Goal: Transaction & Acquisition: Purchase product/service

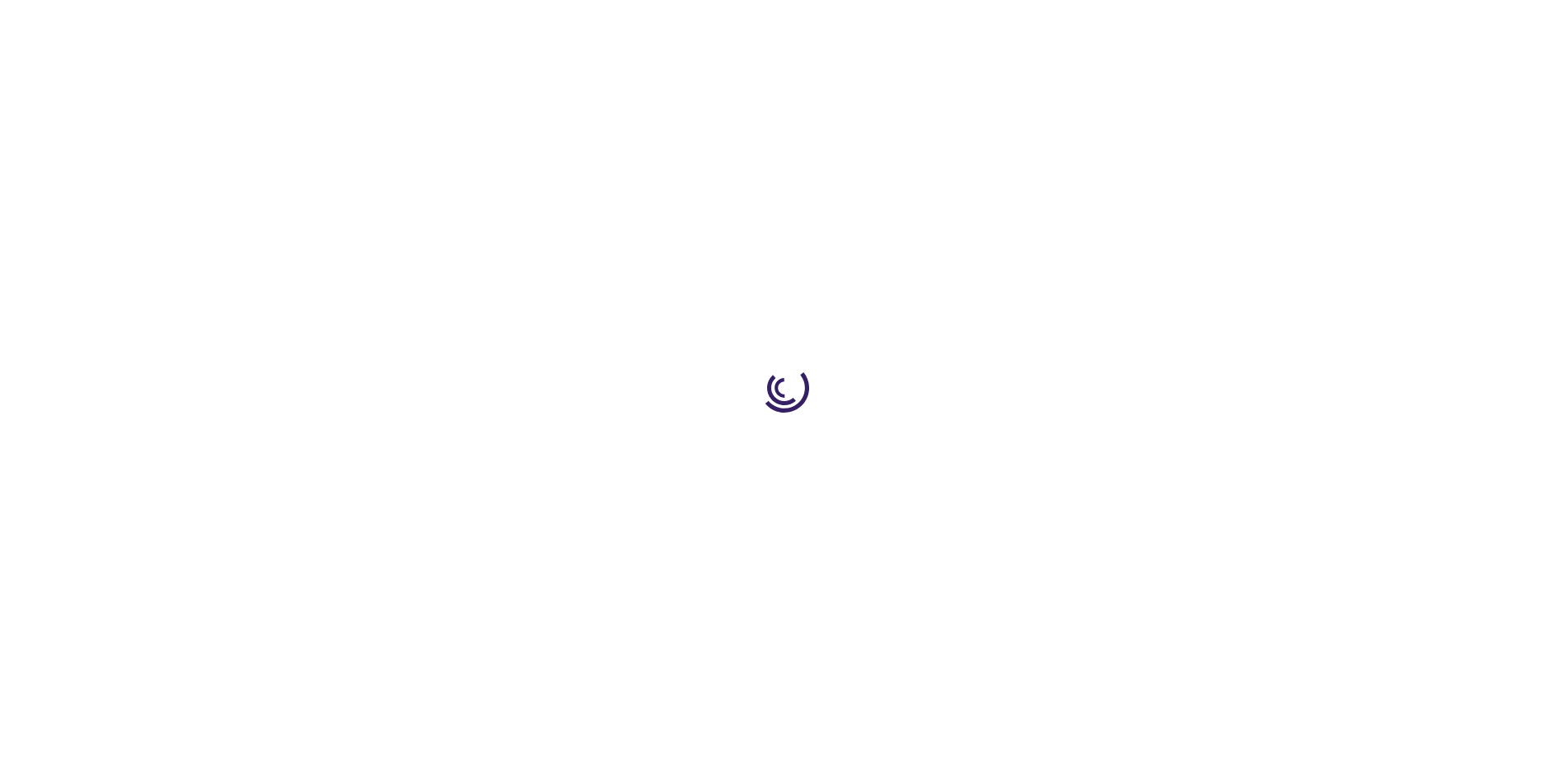
click at [1036, 25] on link "Log In" at bounding box center [1036, 24] width 32 height 13
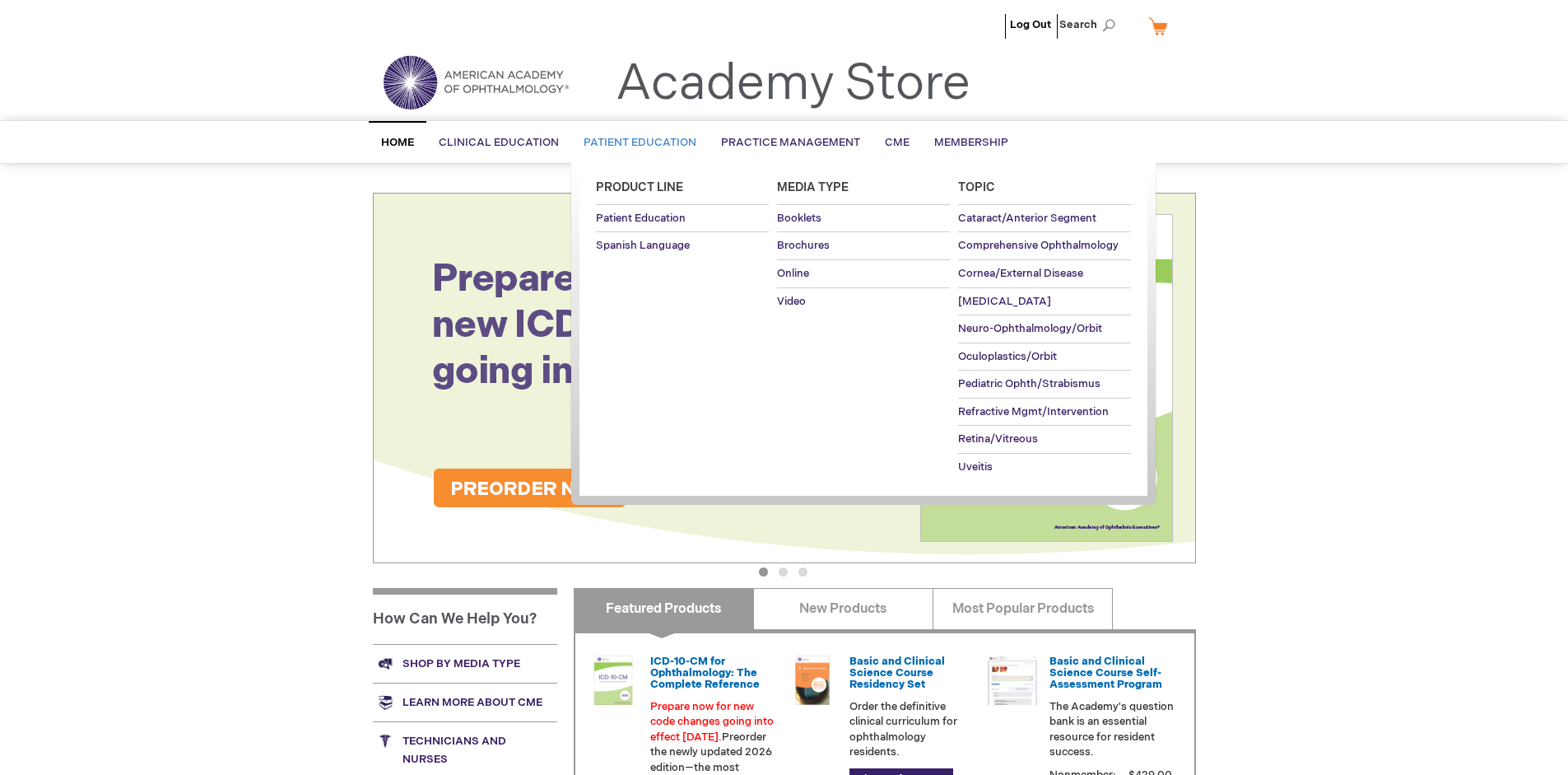
click at [635, 142] on span "Patient Education" at bounding box center [640, 142] width 113 height 13
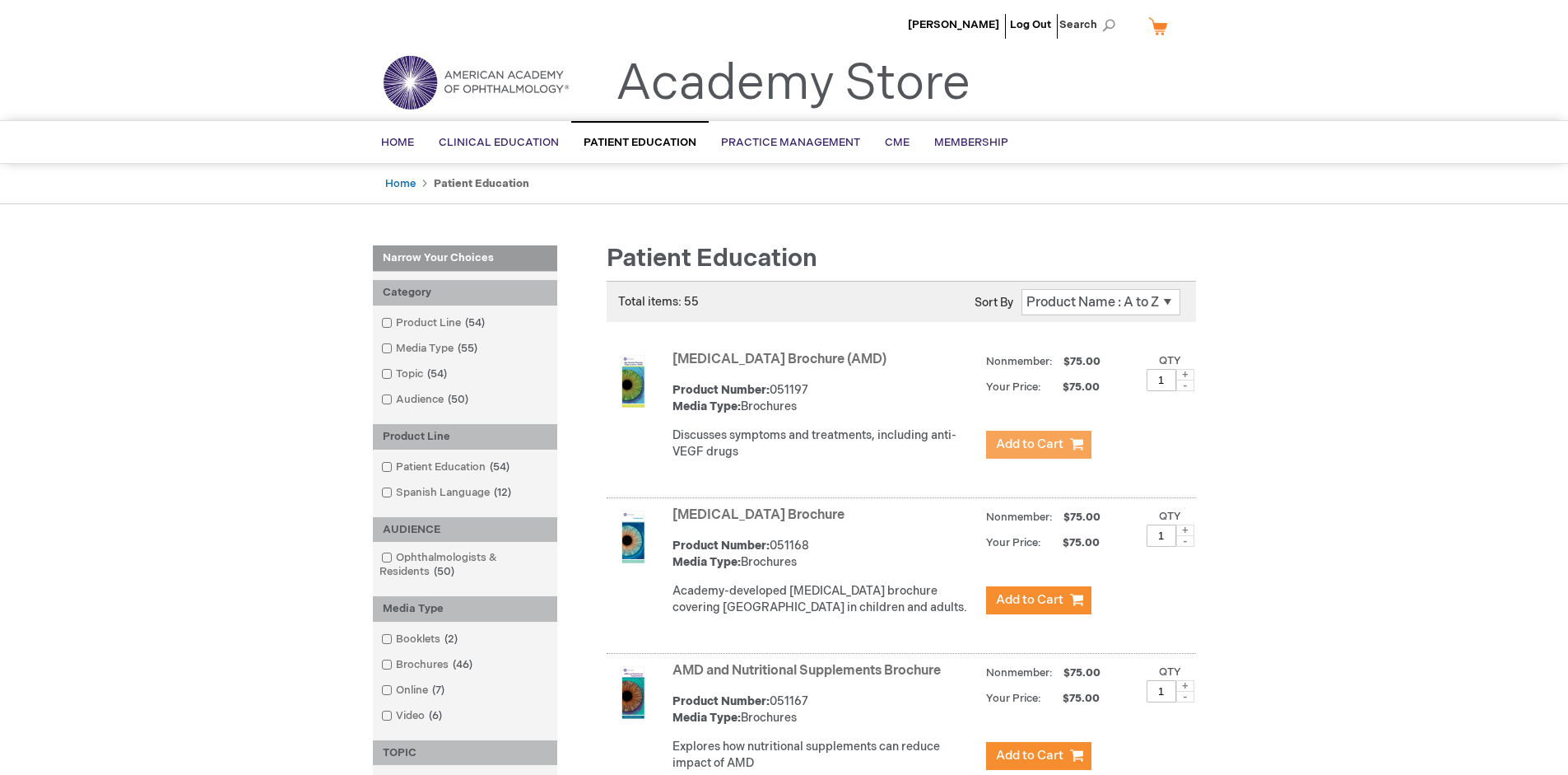
click at [1038, 445] on span "Add to Cart" at bounding box center [1030, 444] width 68 height 16
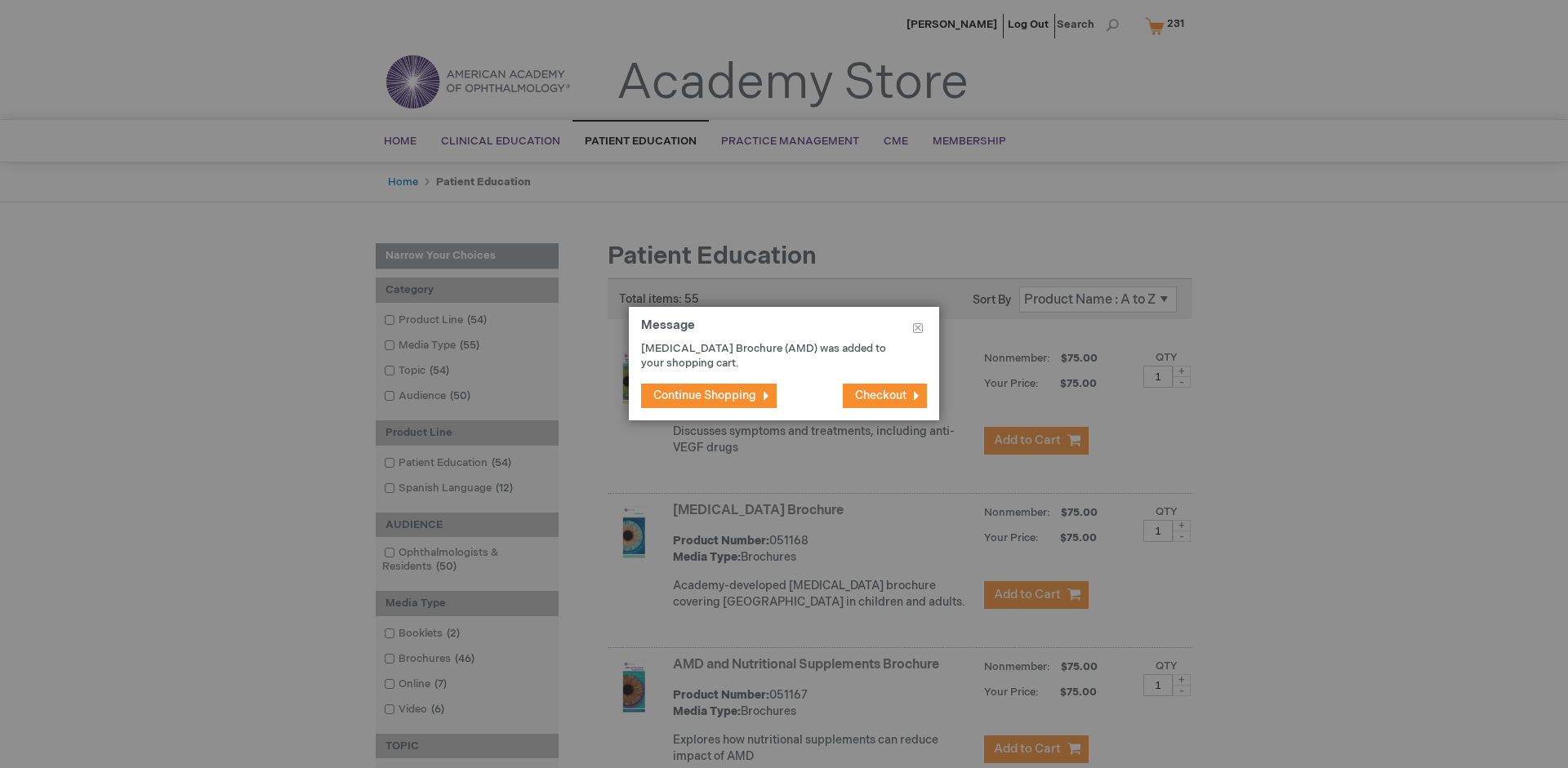
click at [705, 395] on span "Continue Shopping" at bounding box center [705, 396] width 103 height 14
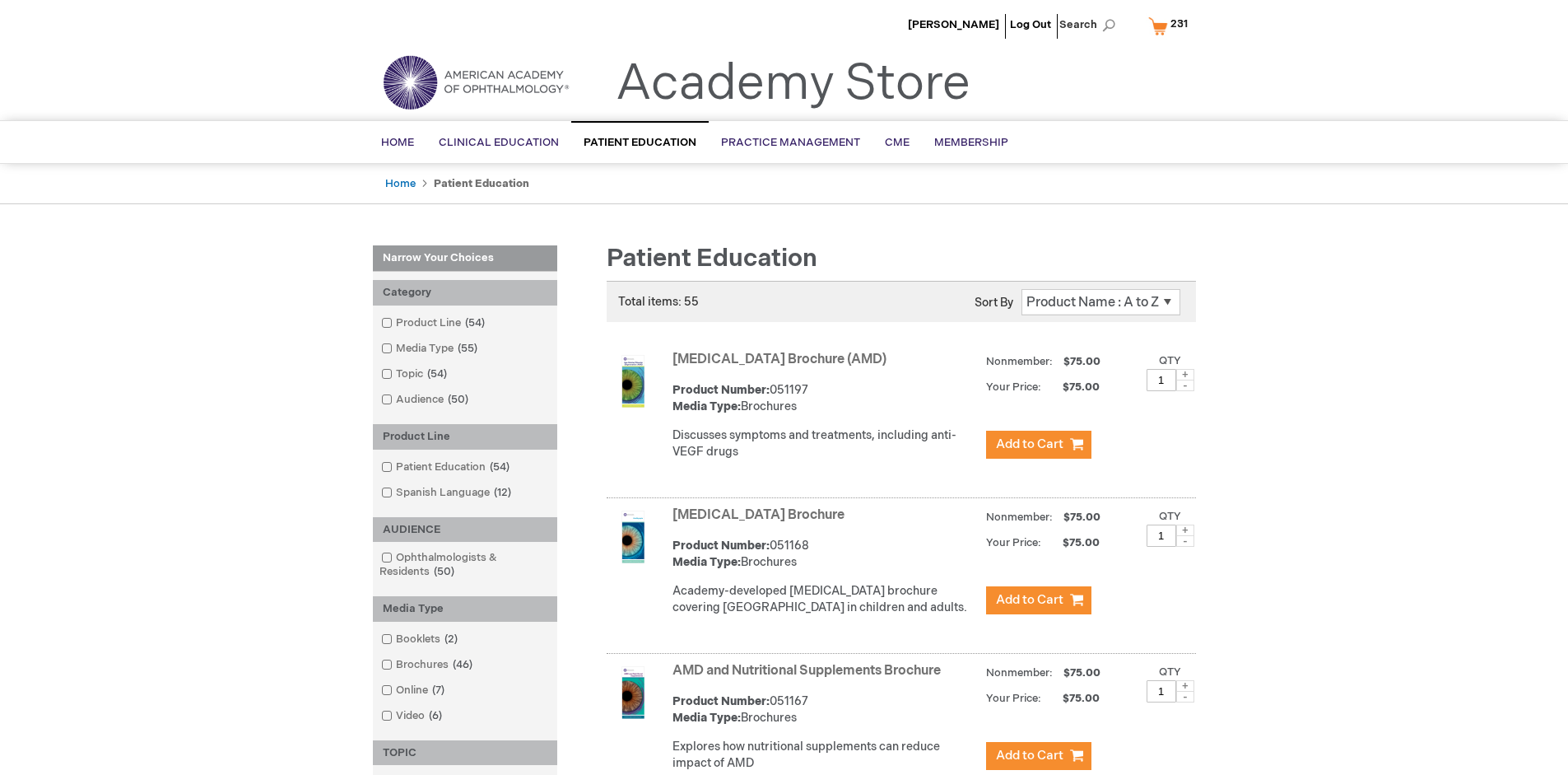
click at [810, 678] on link "AMD and Nutritional Supplements Brochure" at bounding box center [807, 671] width 268 height 16
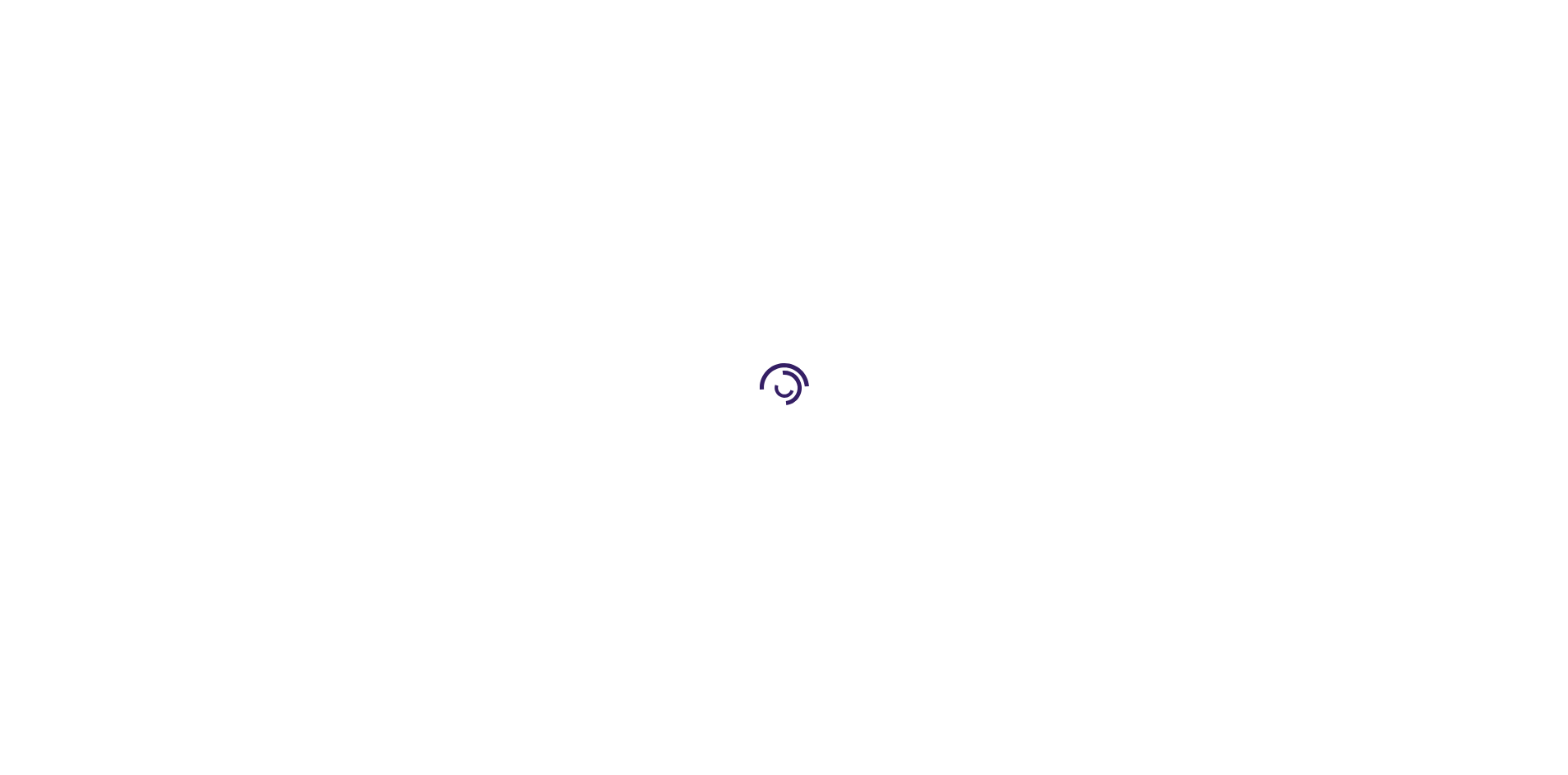
type input "1"
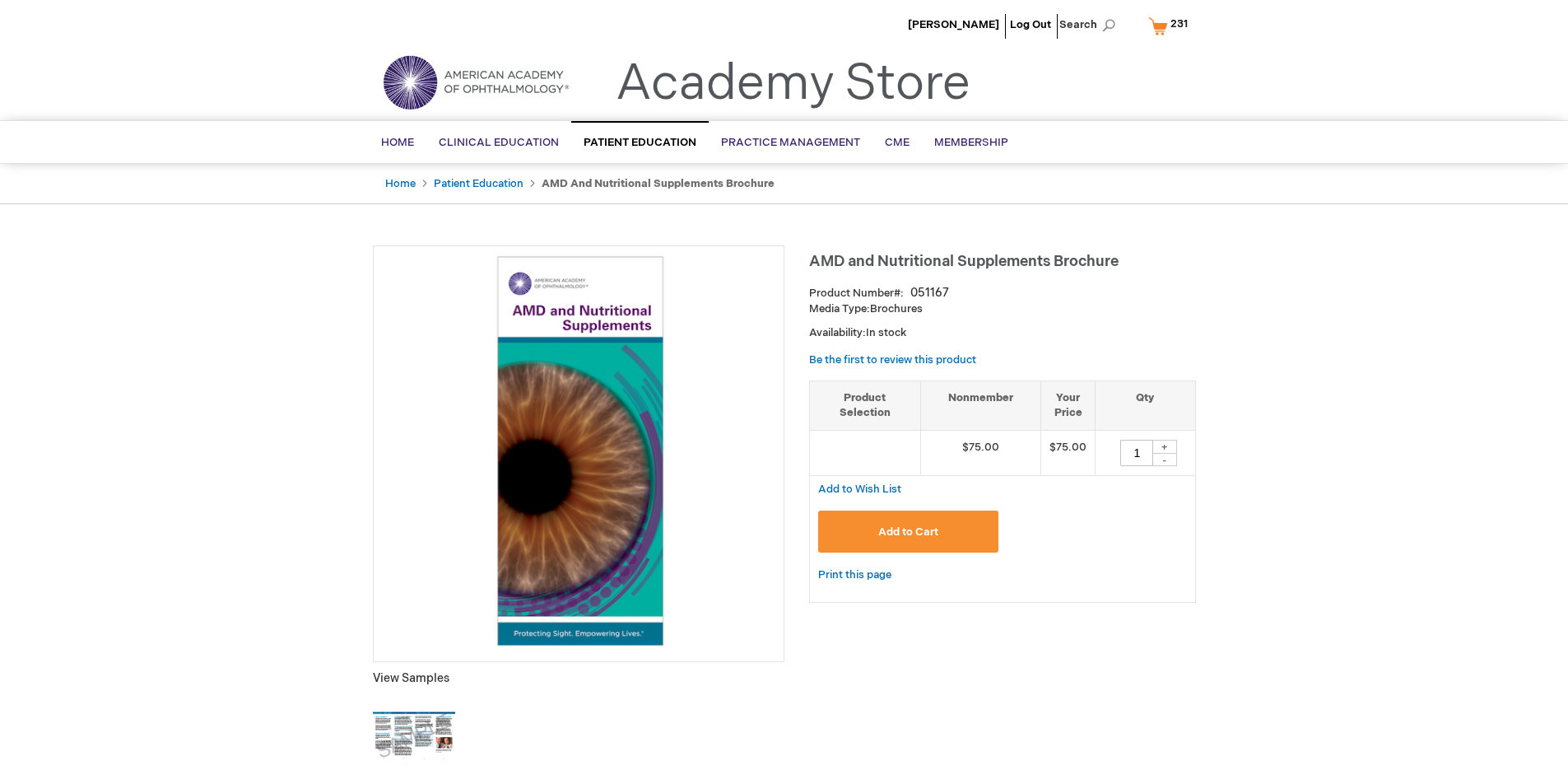
click at [908, 531] on span "Add to Cart" at bounding box center [908, 532] width 60 height 13
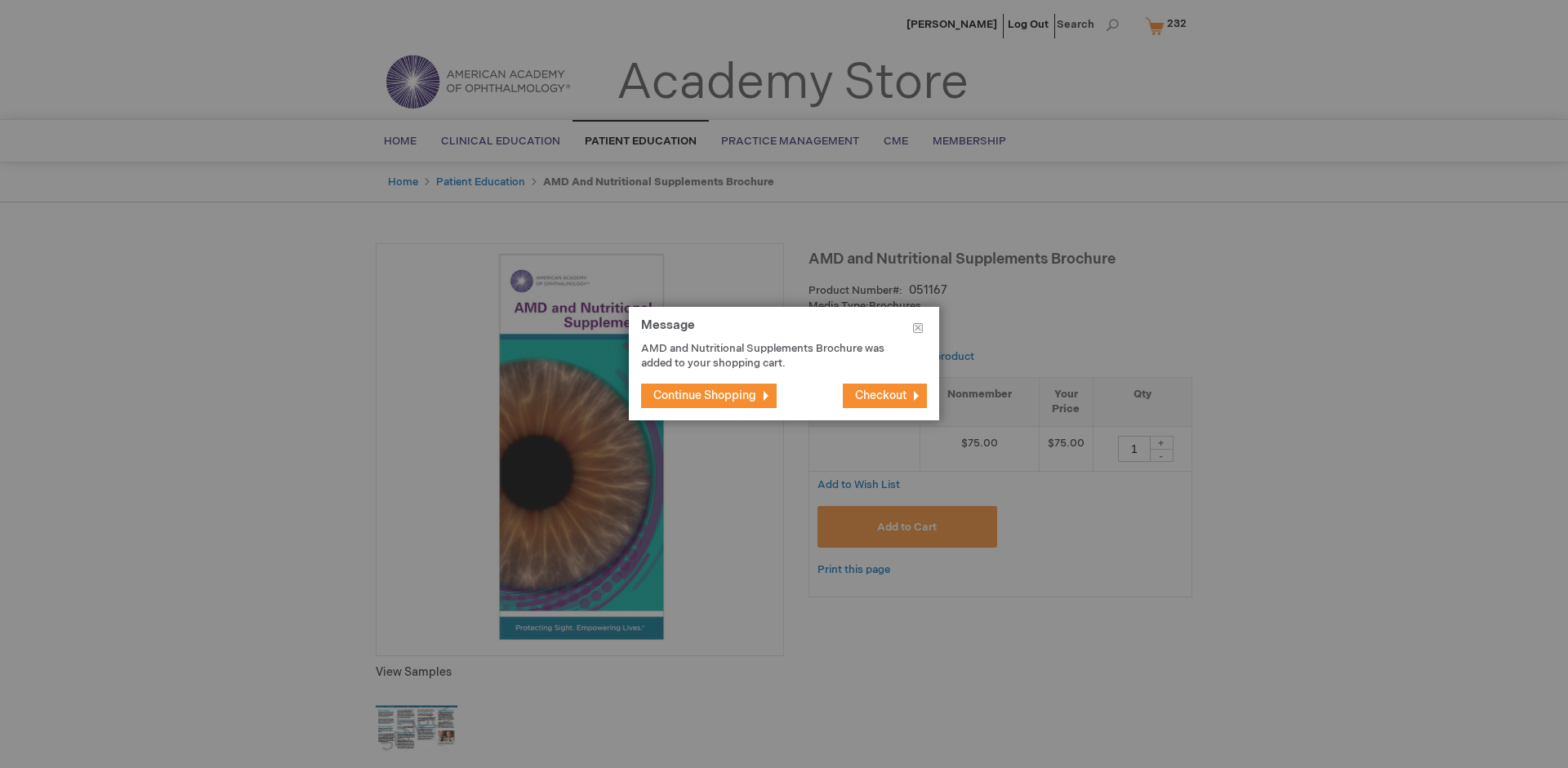
click at [705, 395] on span "Continue Shopping" at bounding box center [705, 396] width 103 height 14
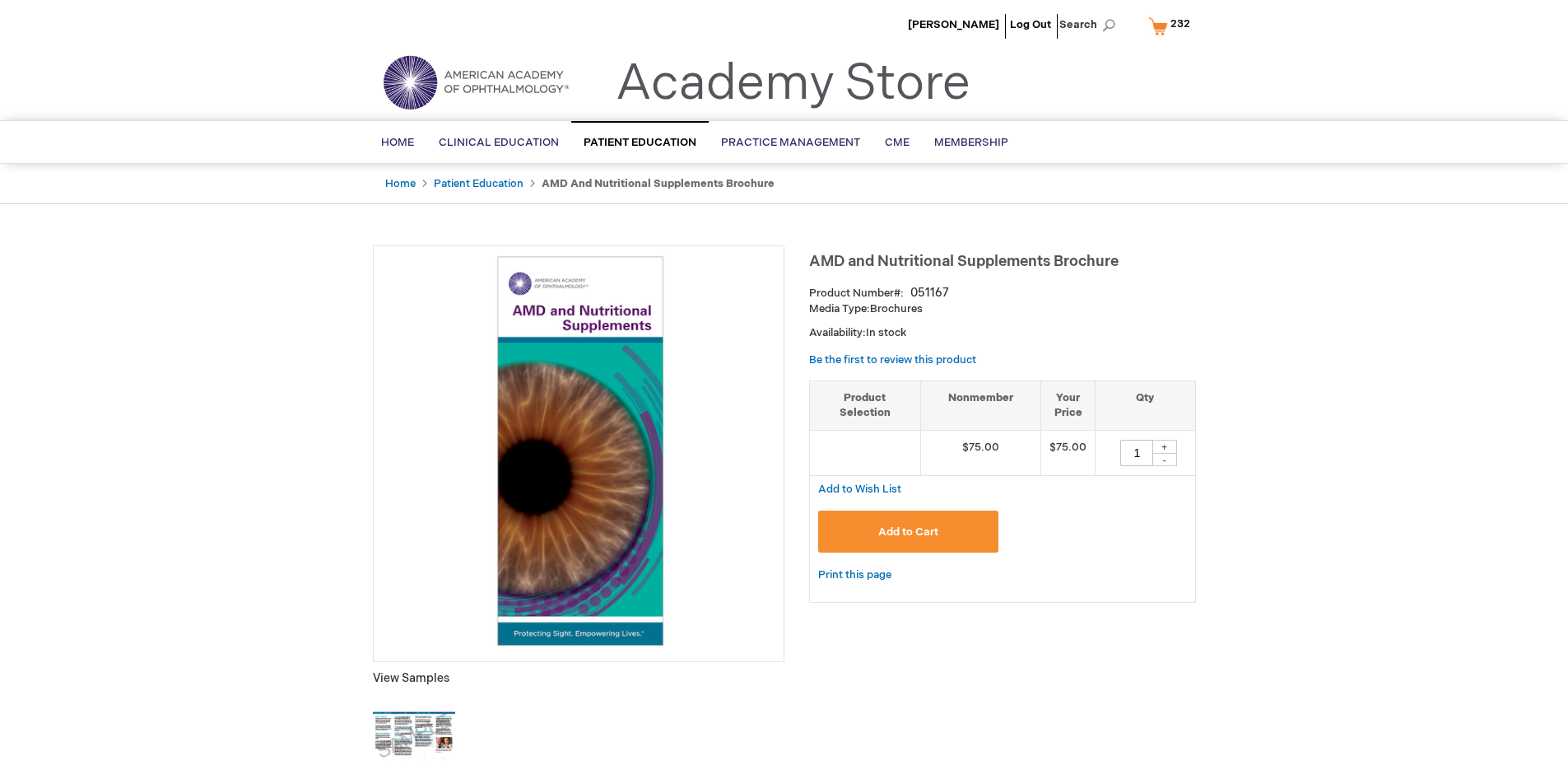
click at [1171, 26] on span "232" at bounding box center [1180, 23] width 20 height 13
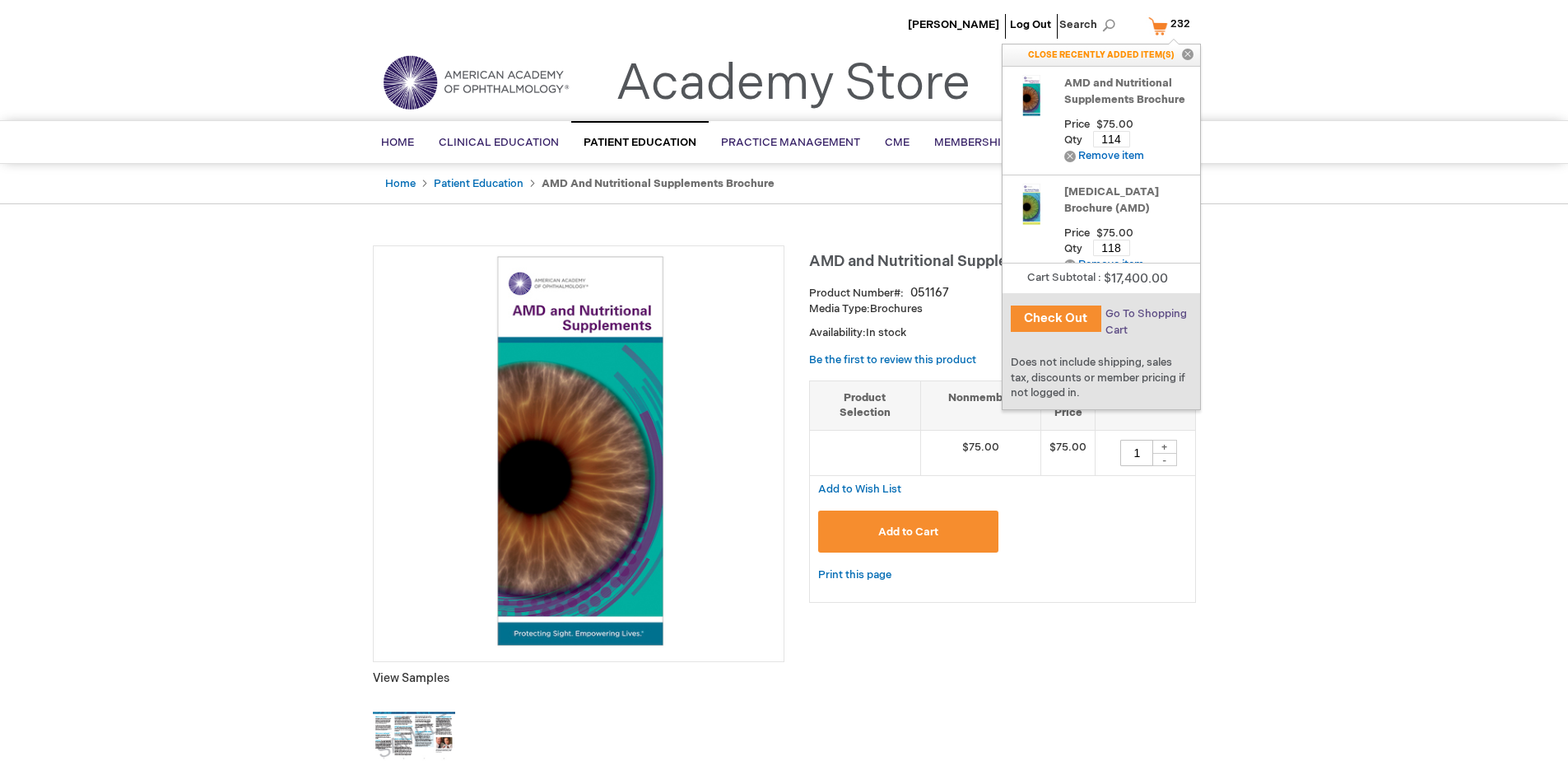
click at [1145, 314] on span "Go To Shopping Cart" at bounding box center [1145, 322] width 81 height 29
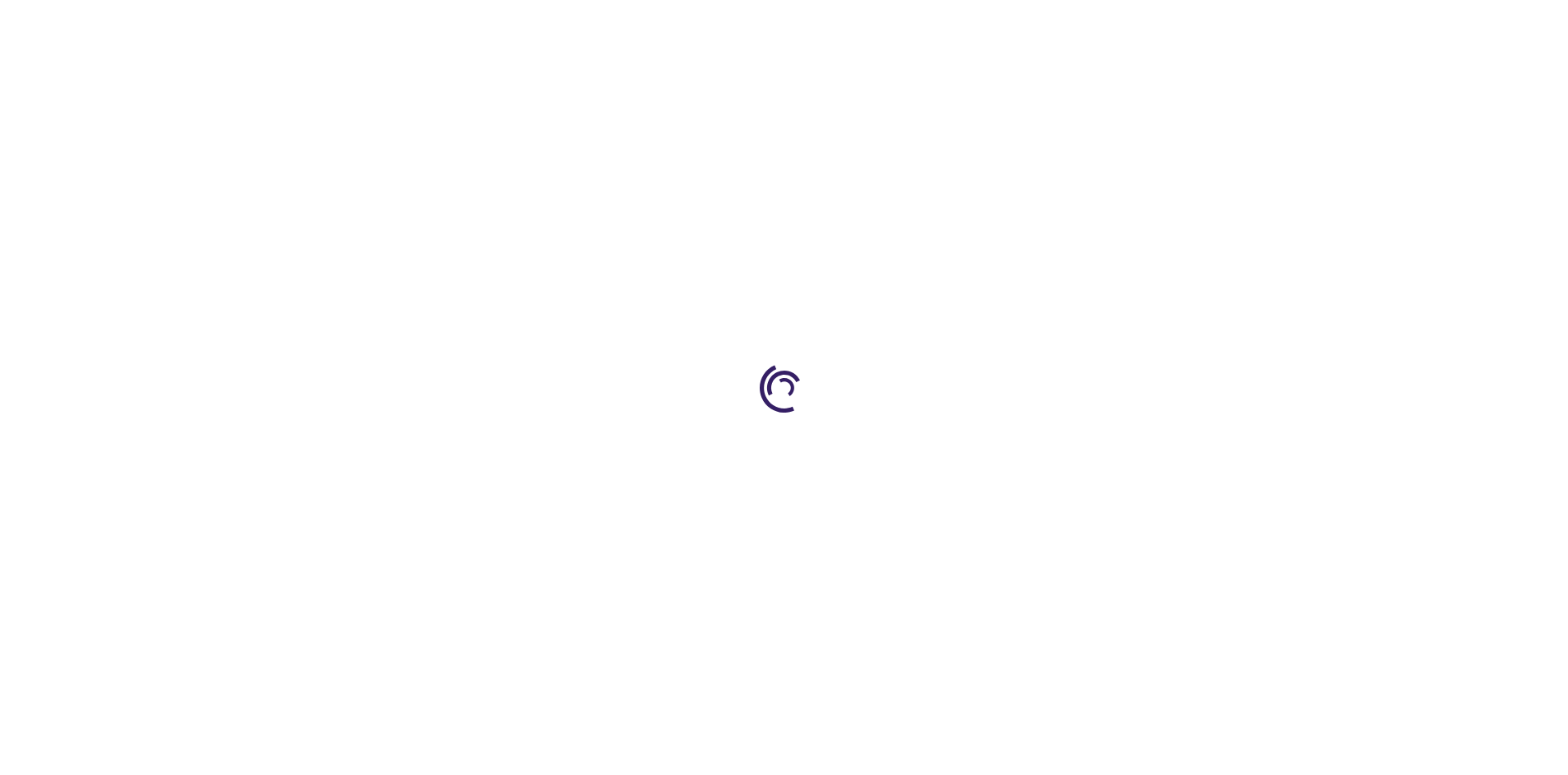
select select "US"
select select "41"
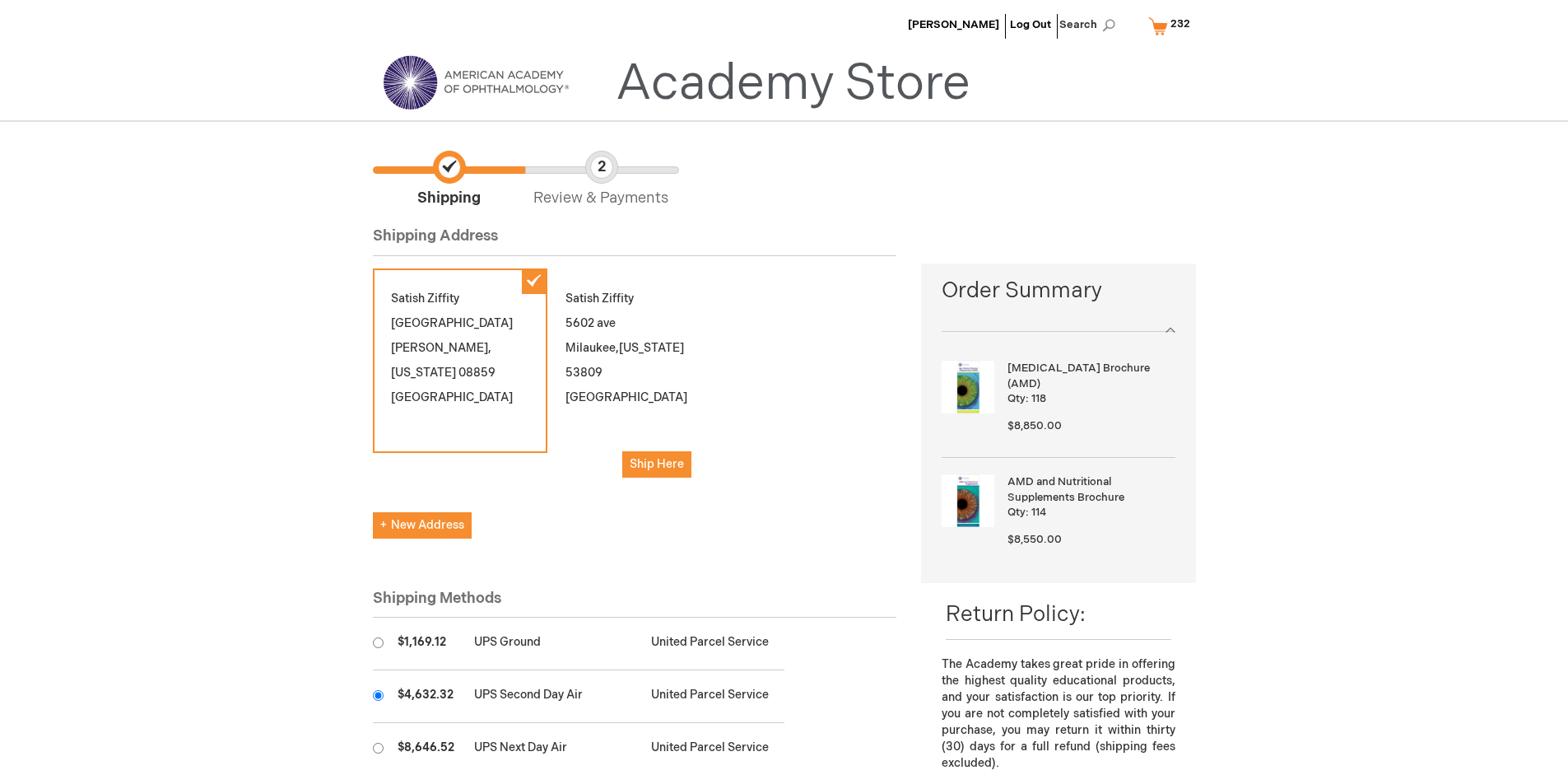
click at [378, 695] on input "radio" at bounding box center [378, 695] width 11 height 11
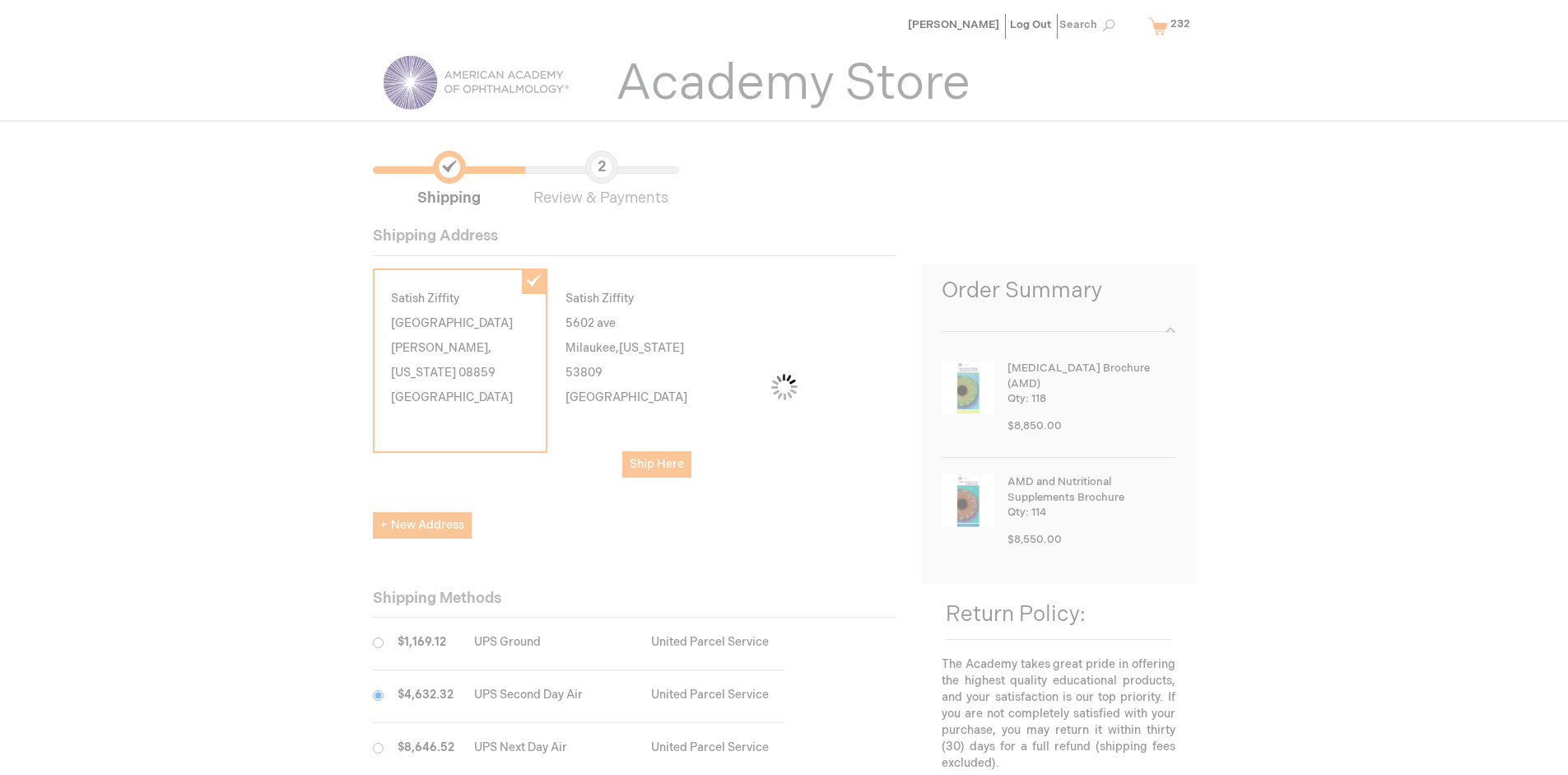
scroll to position [82, 0]
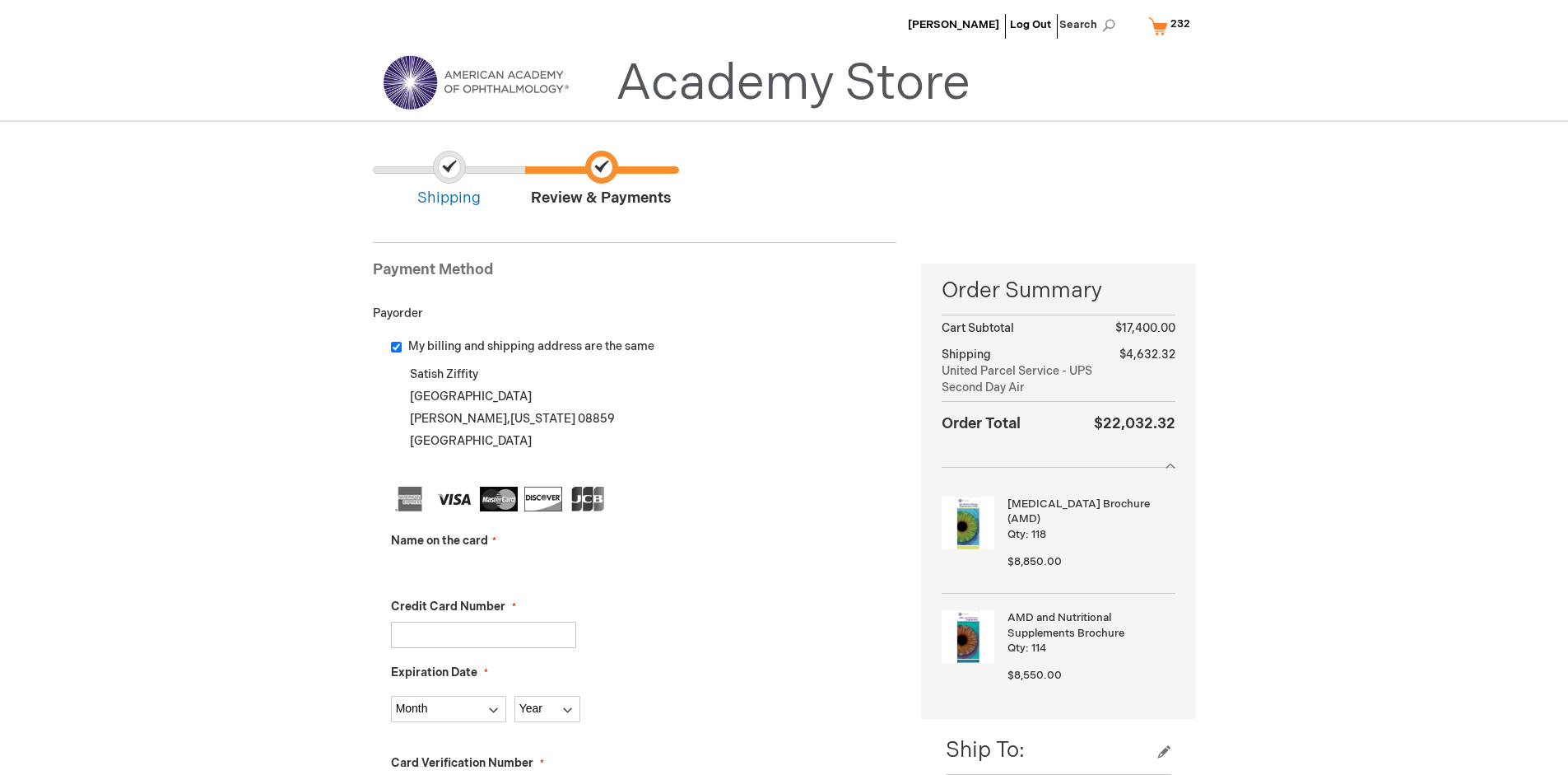
click at [483, 569] on input "Name on the card" at bounding box center [483, 569] width 185 height 26
